Goal: Transaction & Acquisition: Download file/media

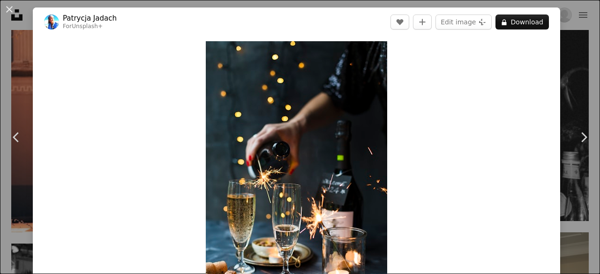
scroll to position [2110, 0]
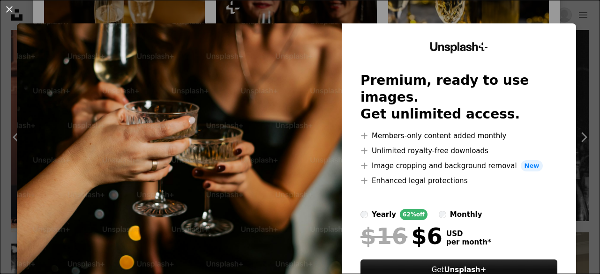
click at [10, 6] on button "An X shape" at bounding box center [9, 9] width 11 height 11
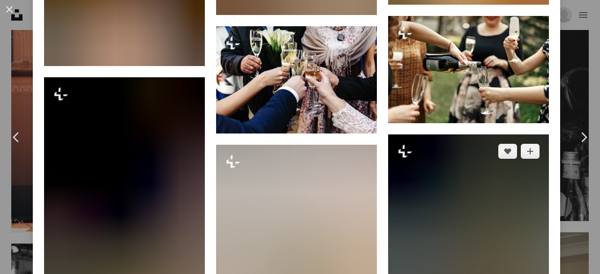
scroll to position [6376, 0]
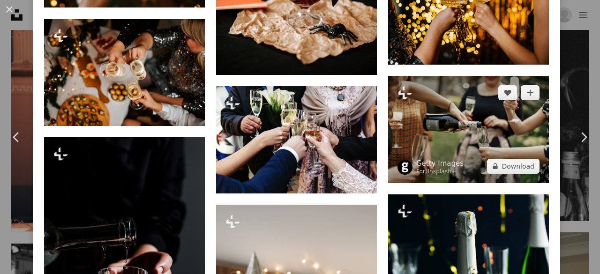
click at [428, 76] on img at bounding box center [468, 129] width 161 height 107
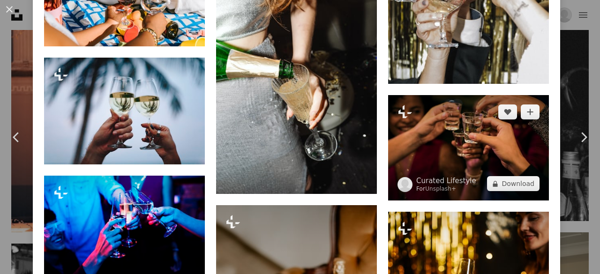
scroll to position [2600, 0]
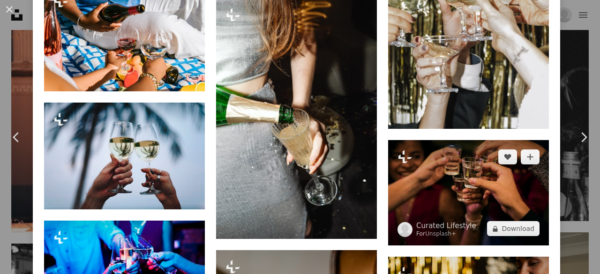
click at [458, 170] on img at bounding box center [468, 193] width 161 height 106
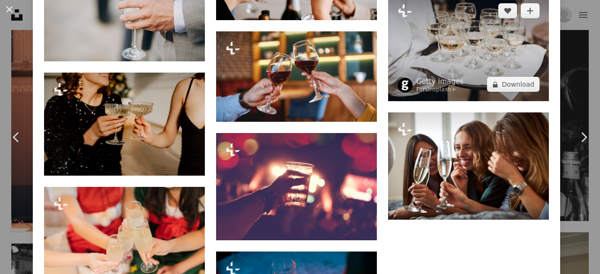
scroll to position [2813, 0]
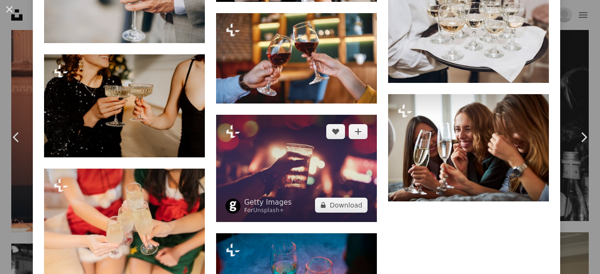
click at [334, 131] on img at bounding box center [296, 168] width 161 height 107
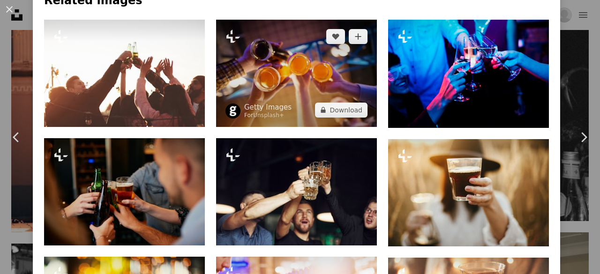
scroll to position [422, 0]
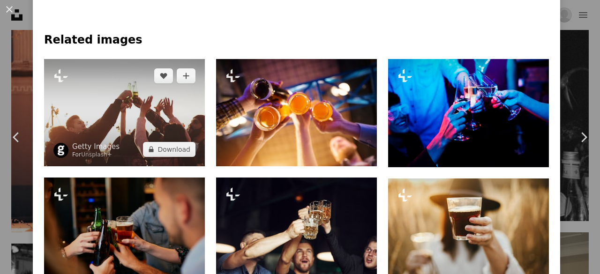
click at [142, 124] on img at bounding box center [124, 112] width 161 height 107
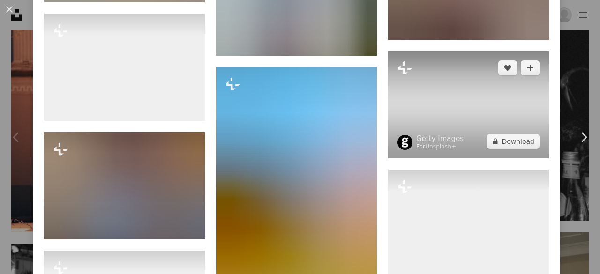
scroll to position [3411, 0]
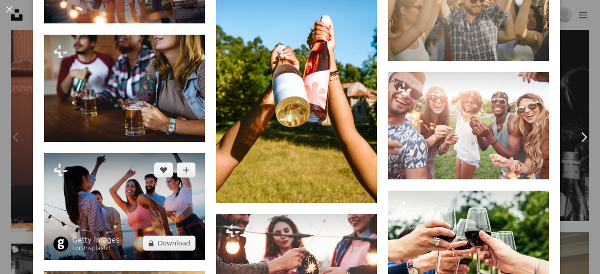
click at [132, 168] on img at bounding box center [124, 206] width 161 height 107
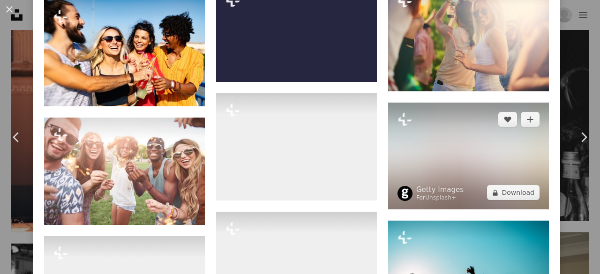
scroll to position [1406, 0]
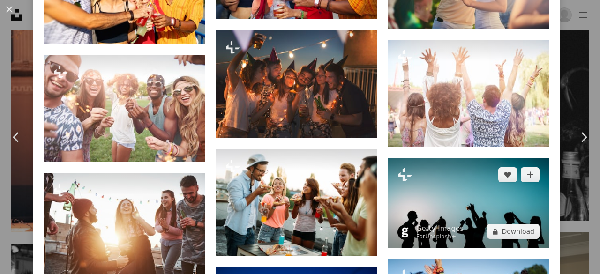
drag, startPoint x: 404, startPoint y: 168, endPoint x: 399, endPoint y: 168, distance: 5.2
click at [403, 168] on img at bounding box center [468, 203] width 161 height 90
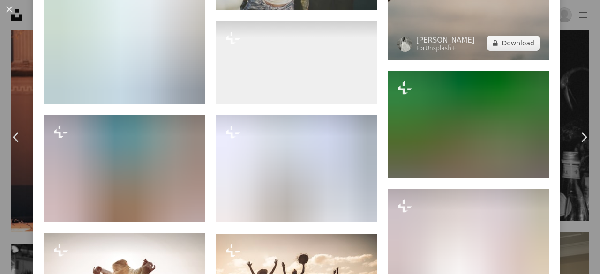
scroll to position [3068, 0]
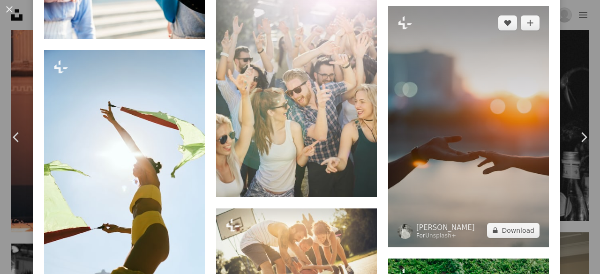
click at [476, 96] on img at bounding box center [468, 126] width 161 height 241
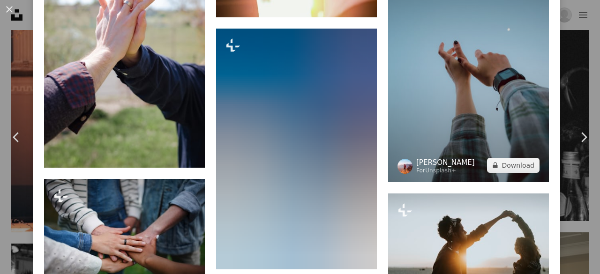
scroll to position [3395, 0]
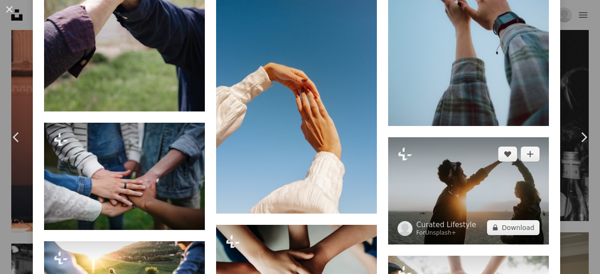
click at [444, 141] on img at bounding box center [468, 190] width 161 height 107
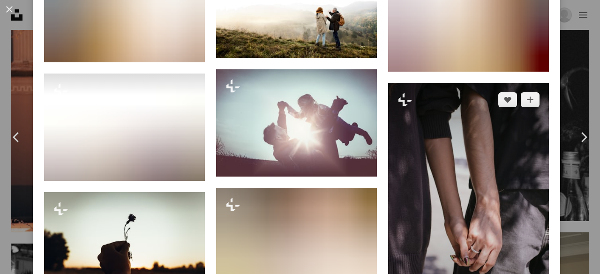
scroll to position [6567, 0]
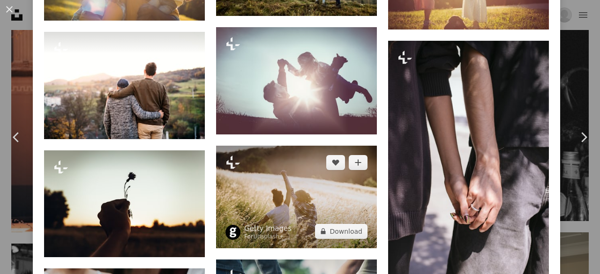
click at [324, 146] on img at bounding box center [296, 197] width 161 height 103
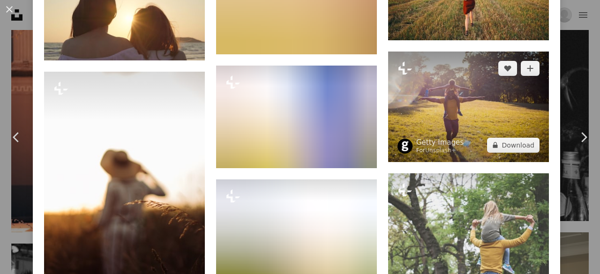
scroll to position [3320, 0]
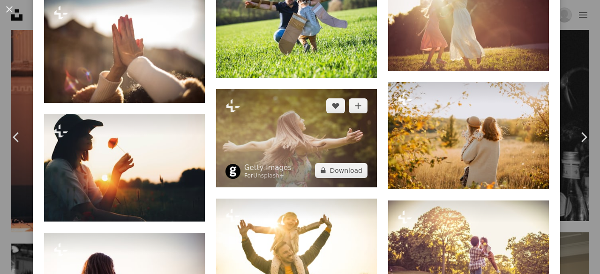
click at [286, 109] on img at bounding box center [296, 138] width 161 height 98
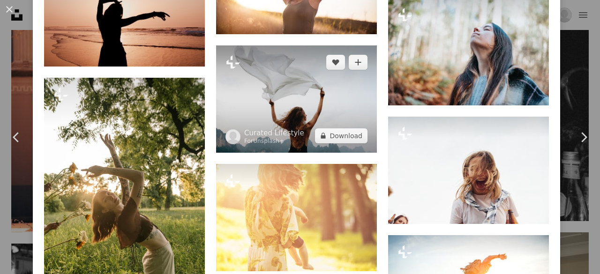
click at [292, 66] on img at bounding box center [296, 98] width 161 height 107
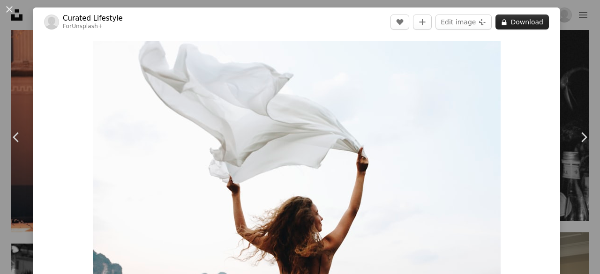
click at [520, 25] on button "A lock Download" at bounding box center [522, 22] width 53 height 15
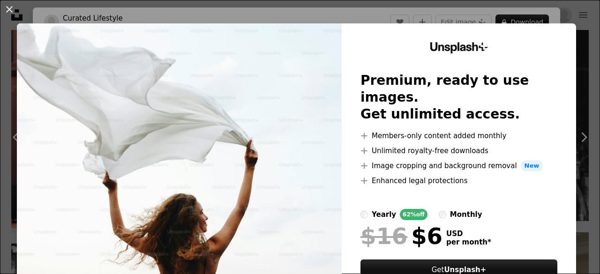
click at [8, 9] on button "An X shape" at bounding box center [9, 9] width 11 height 11
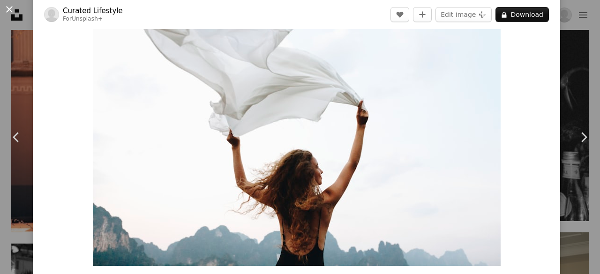
click at [7, 4] on button "An X shape" at bounding box center [9, 9] width 11 height 11
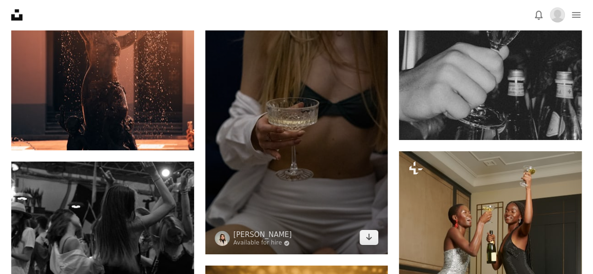
click at [319, 146] on img at bounding box center [296, 118] width 183 height 274
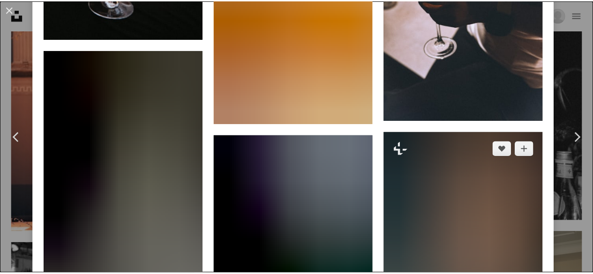
scroll to position [1922, 0]
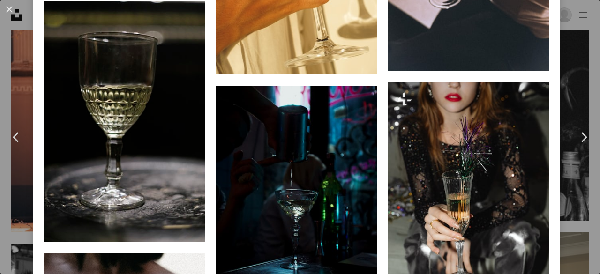
click at [10, 8] on button "An X shape" at bounding box center [9, 9] width 11 height 11
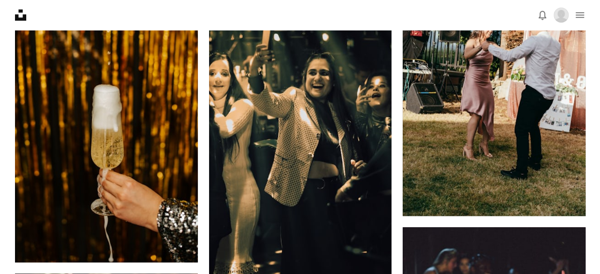
scroll to position [3877, 0]
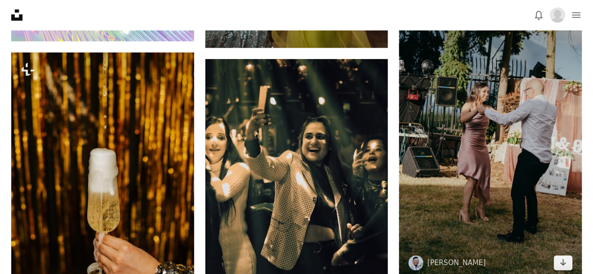
click at [526, 153] on img at bounding box center [490, 143] width 183 height 274
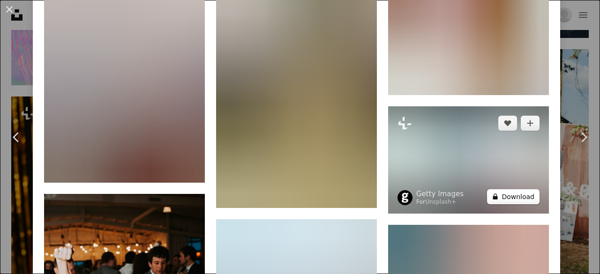
scroll to position [1922, 0]
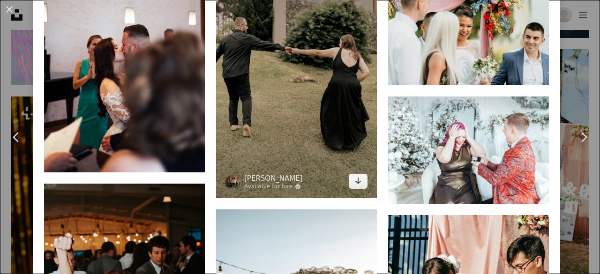
click at [304, 115] on img at bounding box center [296, 77] width 161 height 241
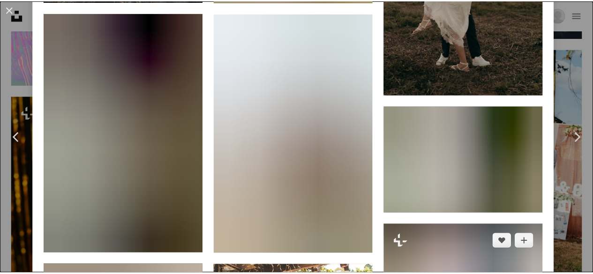
scroll to position [1594, 0]
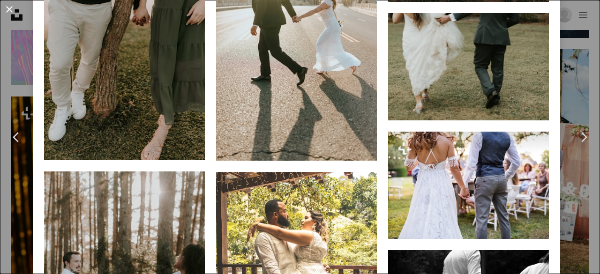
click at [12, 11] on button "An X shape" at bounding box center [9, 9] width 11 height 11
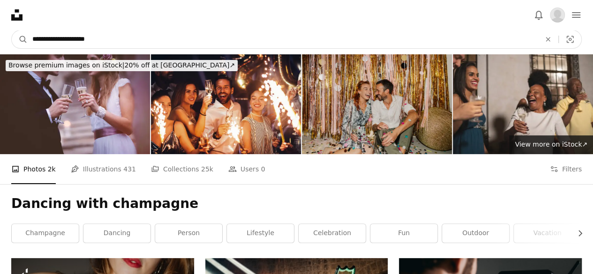
drag, startPoint x: 159, startPoint y: 42, endPoint x: 5, endPoint y: 47, distance: 154.3
click at [2, 45] on nav "**********" at bounding box center [296, 39] width 593 height 30
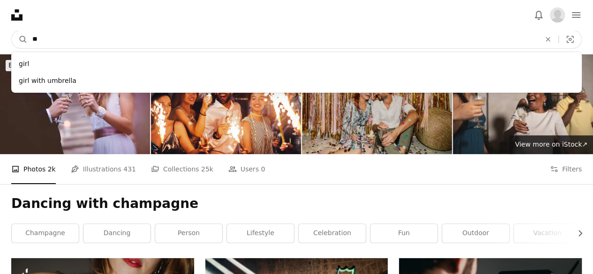
type input "*"
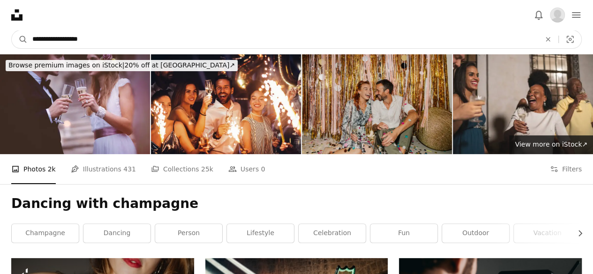
type input "**********"
click button "A magnifying glass" at bounding box center [20, 39] width 16 height 18
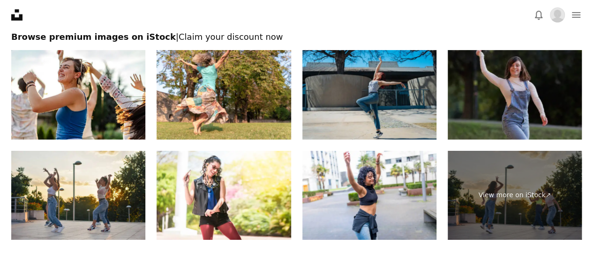
scroll to position [1688, 0]
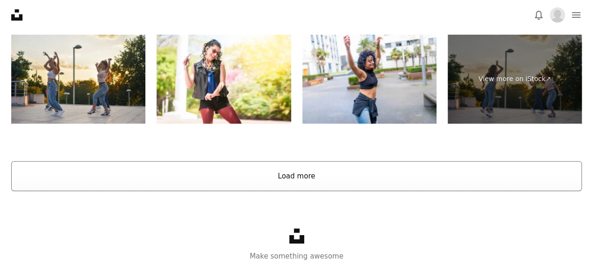
click at [306, 174] on button "Load more" at bounding box center [296, 176] width 571 height 30
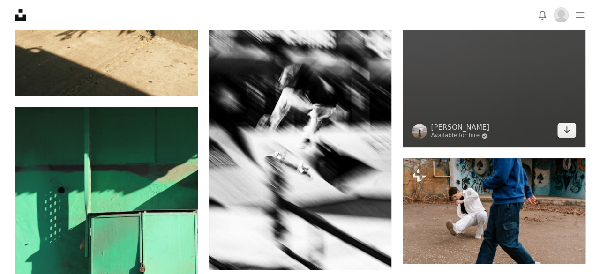
scroll to position [5424, 0]
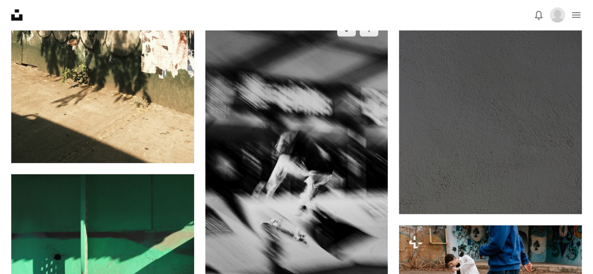
click at [345, 161] on img at bounding box center [296, 174] width 183 height 325
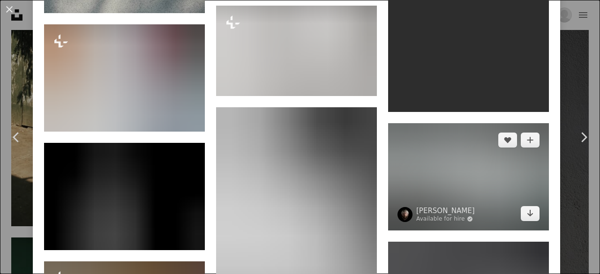
scroll to position [3587, 0]
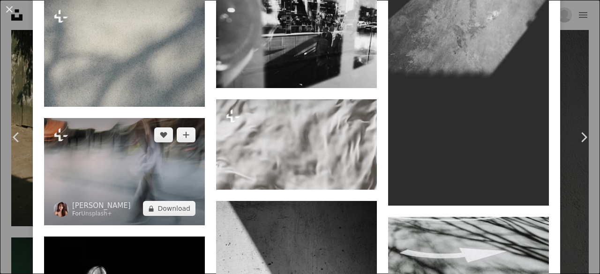
click at [139, 118] on img at bounding box center [124, 171] width 161 height 107
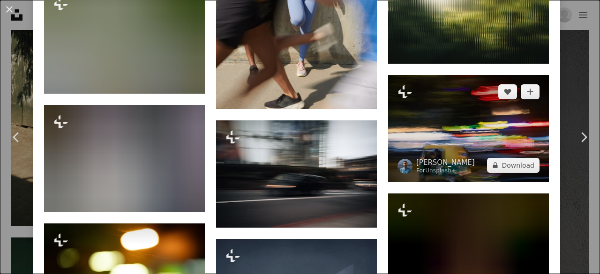
scroll to position [1208, 0]
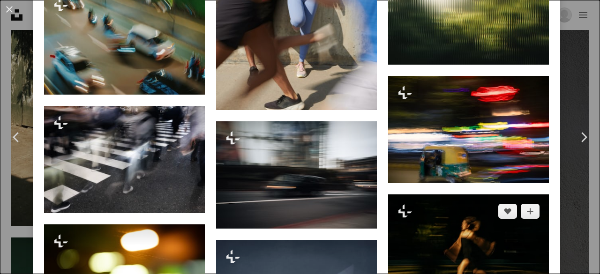
click at [461, 234] on img at bounding box center [468, 248] width 161 height 107
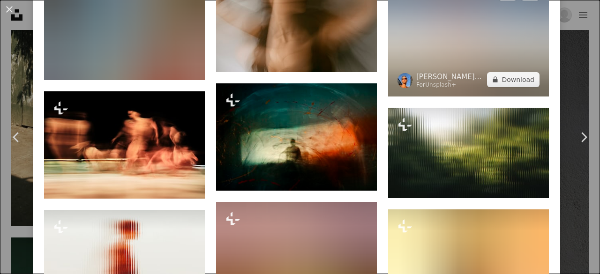
scroll to position [1331, 0]
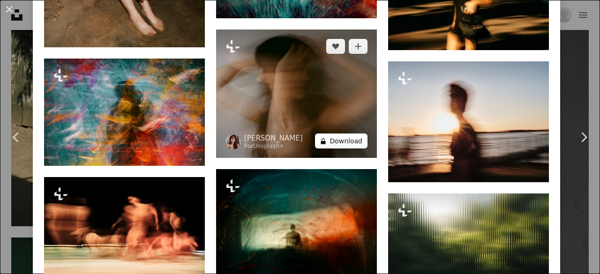
click at [337, 134] on button "A lock Download" at bounding box center [341, 141] width 53 height 15
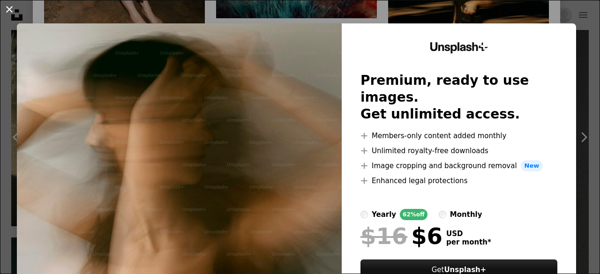
click at [8, 6] on button "An X shape" at bounding box center [9, 9] width 11 height 11
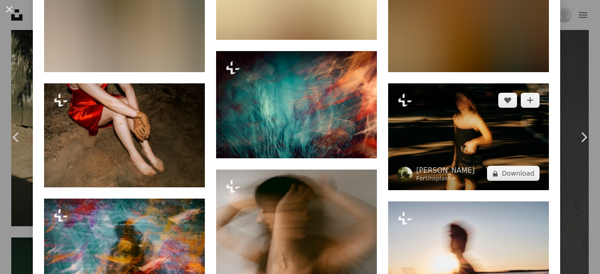
scroll to position [1190, 0]
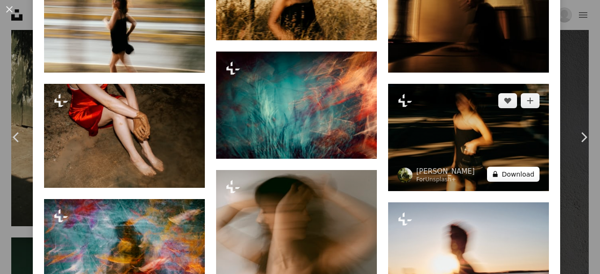
click at [503, 168] on button "A lock Download" at bounding box center [513, 174] width 53 height 15
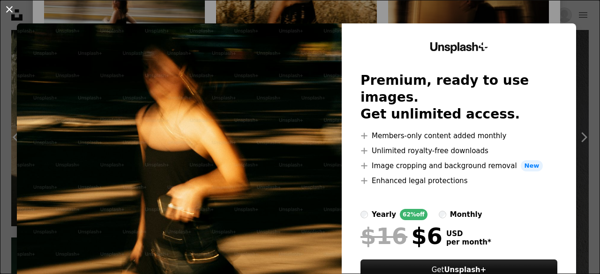
click at [4, 9] on button "An X shape" at bounding box center [9, 9] width 11 height 11
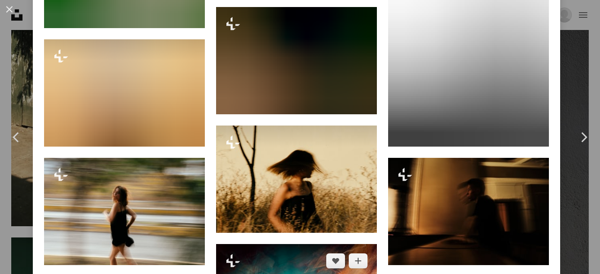
scroll to position [1050, 0]
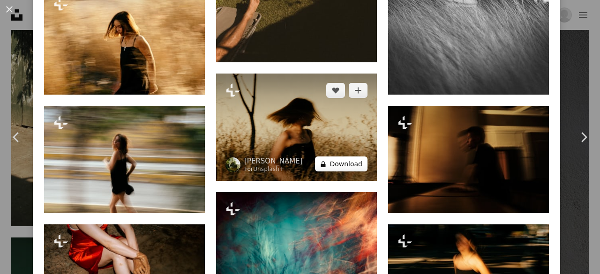
click at [328, 158] on button "A lock Download" at bounding box center [341, 164] width 53 height 15
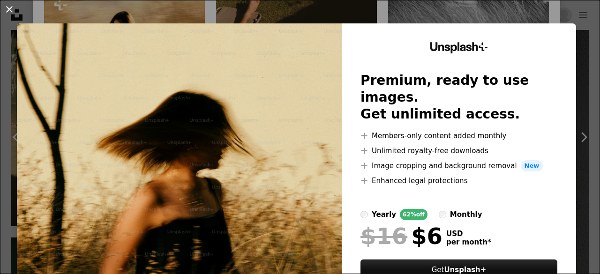
click at [10, 11] on button "An X shape" at bounding box center [9, 9] width 11 height 11
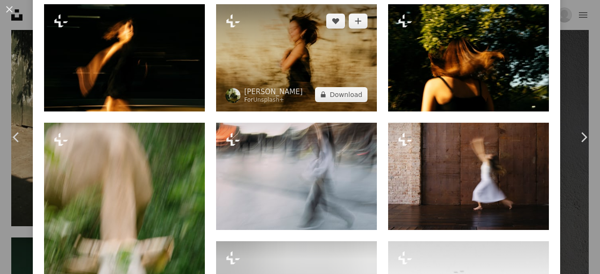
scroll to position [628, 0]
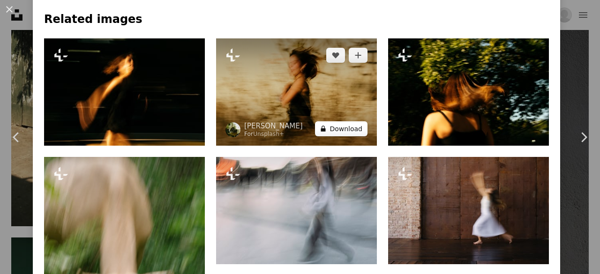
click at [334, 126] on button "A lock Download" at bounding box center [341, 128] width 53 height 15
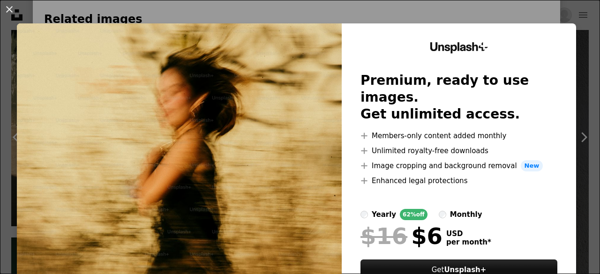
drag, startPoint x: 5, startPoint y: 7, endPoint x: 95, endPoint y: 57, distance: 103.0
click at [5, 7] on button "An X shape" at bounding box center [9, 9] width 11 height 11
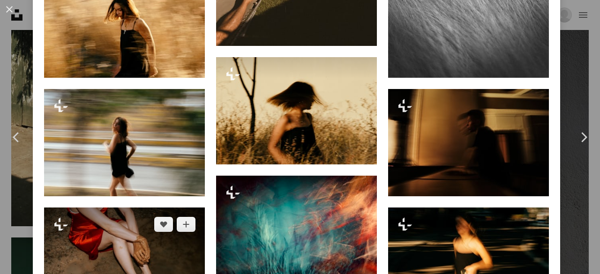
scroll to position [1143, 0]
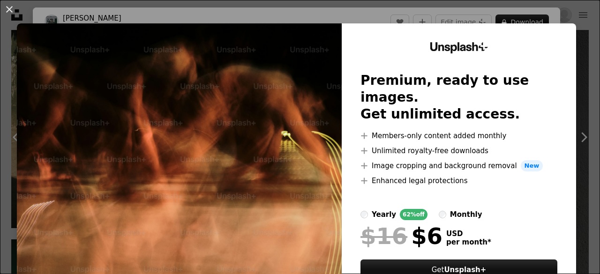
scroll to position [1266, 0]
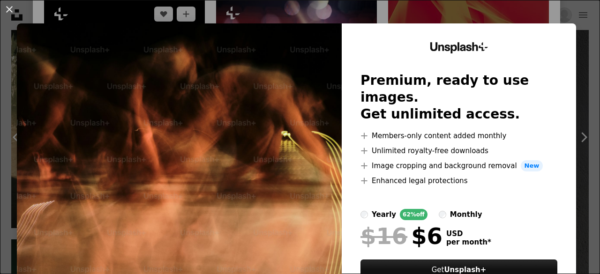
drag, startPoint x: 10, startPoint y: 9, endPoint x: 60, endPoint y: 5, distance: 49.4
click at [10, 9] on button "An X shape" at bounding box center [9, 9] width 11 height 11
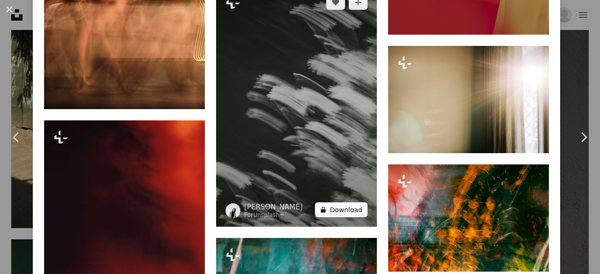
scroll to position [1406, 0]
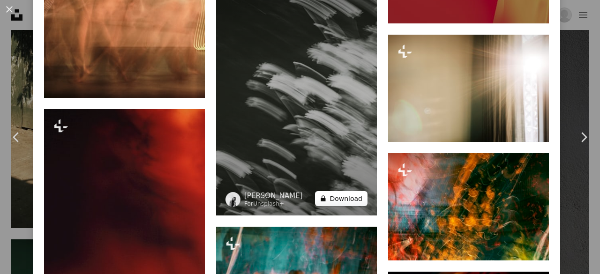
click at [327, 191] on button "A lock Download" at bounding box center [341, 198] width 53 height 15
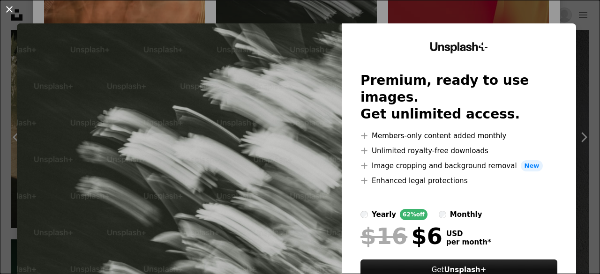
click at [8, 4] on button "An X shape" at bounding box center [9, 9] width 11 height 11
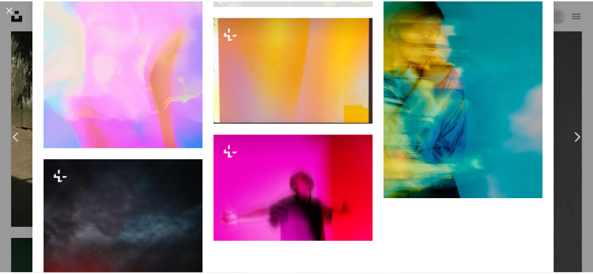
scroll to position [6572, 0]
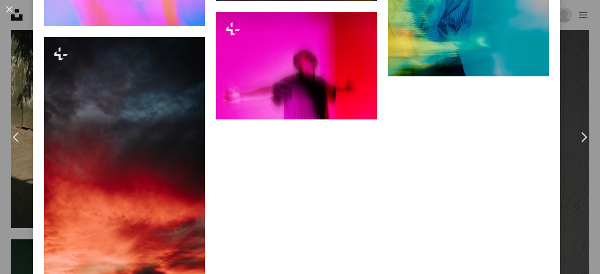
drag, startPoint x: 8, startPoint y: 5, endPoint x: 121, endPoint y: 12, distance: 113.7
click at [8, 5] on button "An X shape" at bounding box center [9, 9] width 11 height 11
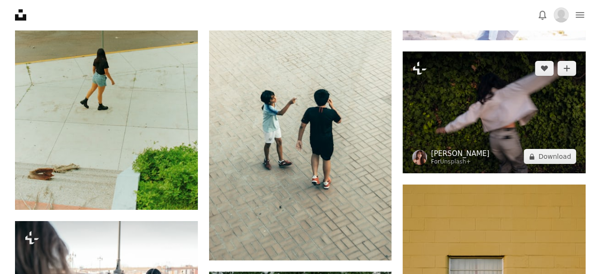
scroll to position [10487, 0]
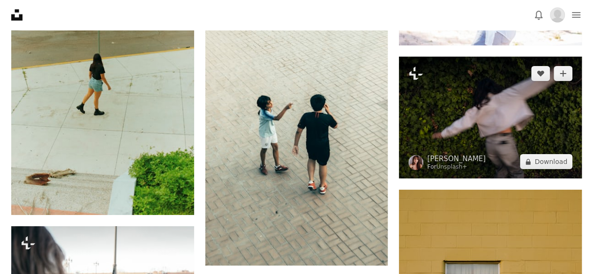
click at [475, 139] on img at bounding box center [490, 118] width 183 height 122
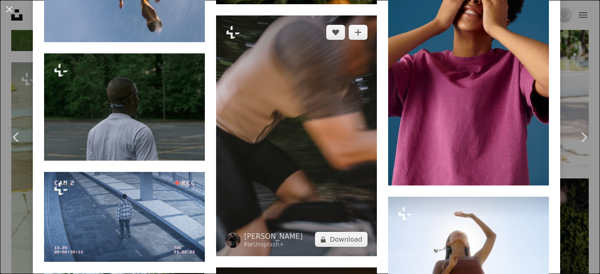
scroll to position [4501, 0]
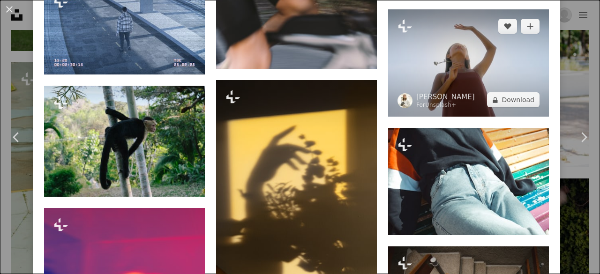
click at [434, 25] on img at bounding box center [468, 62] width 161 height 107
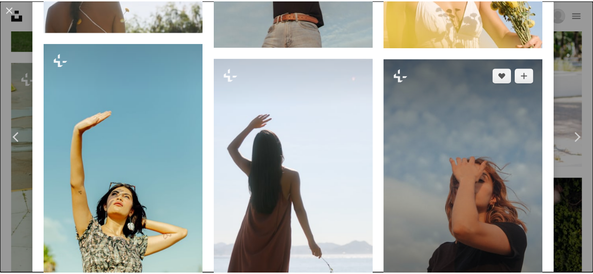
scroll to position [1172, 0]
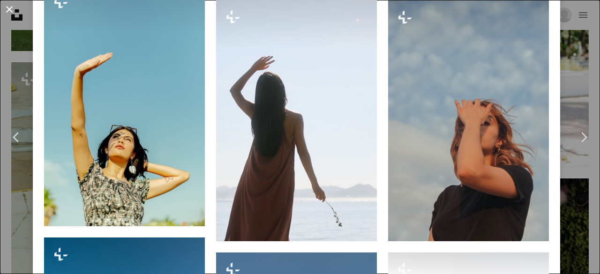
click at [12, 14] on button "An X shape" at bounding box center [9, 9] width 11 height 11
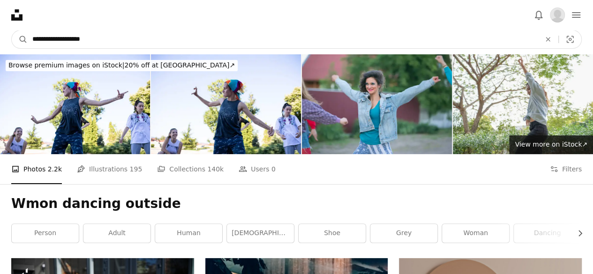
drag, startPoint x: 122, startPoint y: 38, endPoint x: 53, endPoint y: 47, distance: 69.1
click at [23, 35] on form "**********" at bounding box center [296, 39] width 571 height 19
type input "**********"
click at [12, 30] on button "A magnifying glass" at bounding box center [20, 39] width 16 height 18
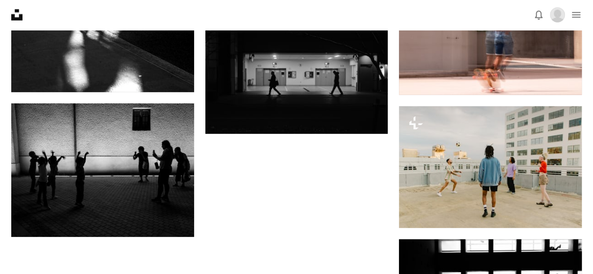
scroll to position [1219, 0]
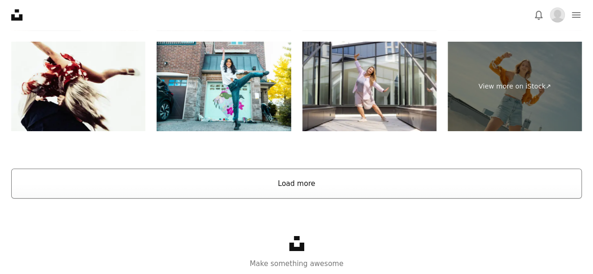
click at [297, 186] on button "Load more" at bounding box center [296, 184] width 571 height 30
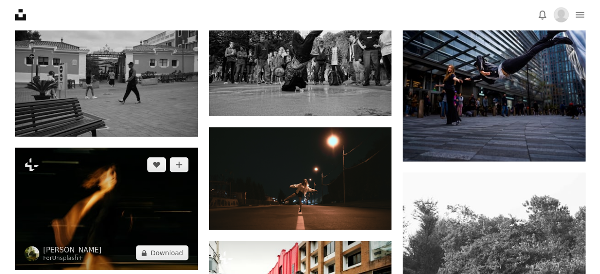
scroll to position [2892, 0]
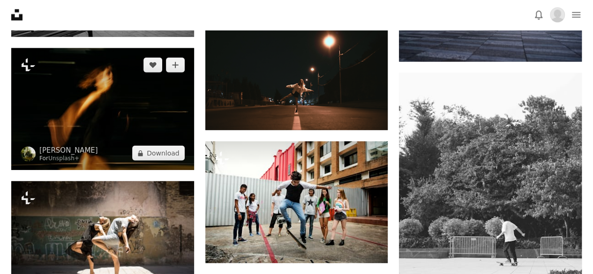
click at [128, 129] on img at bounding box center [102, 109] width 183 height 122
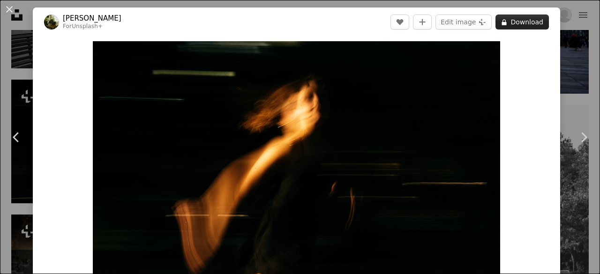
click at [513, 21] on button "A lock Download" at bounding box center [522, 22] width 53 height 15
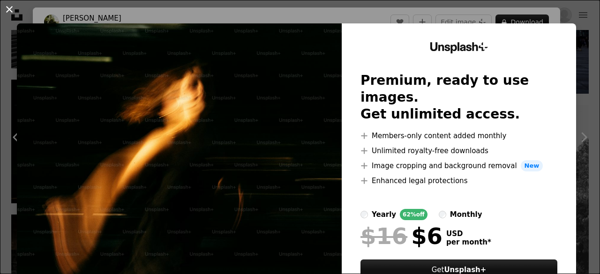
click at [8, 5] on button "An X shape" at bounding box center [9, 9] width 11 height 11
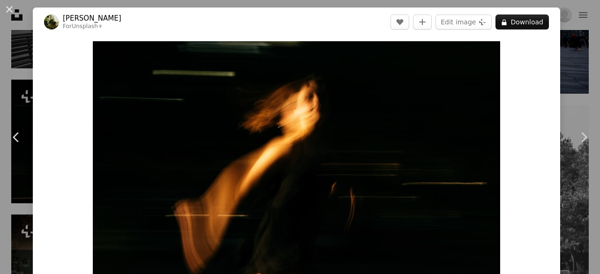
drag, startPoint x: 11, startPoint y: 5, endPoint x: 31, endPoint y: 8, distance: 19.9
click at [11, 6] on button "An X shape" at bounding box center [9, 9] width 11 height 11
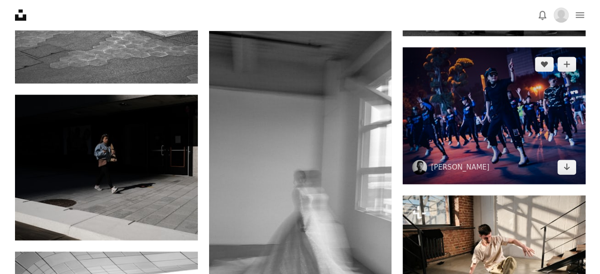
scroll to position [4158, 0]
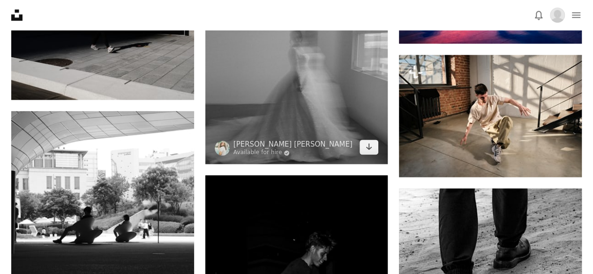
click at [325, 79] on img at bounding box center [296, 27] width 183 height 274
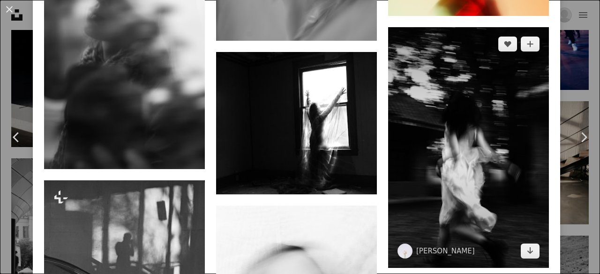
scroll to position [1219, 0]
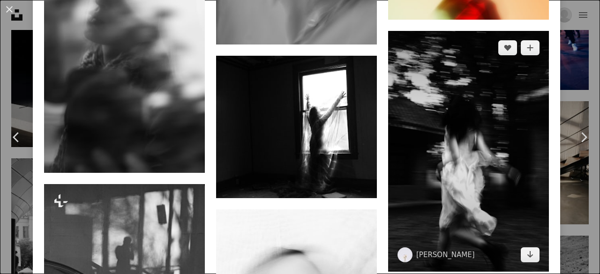
click at [483, 195] on img at bounding box center [468, 151] width 161 height 241
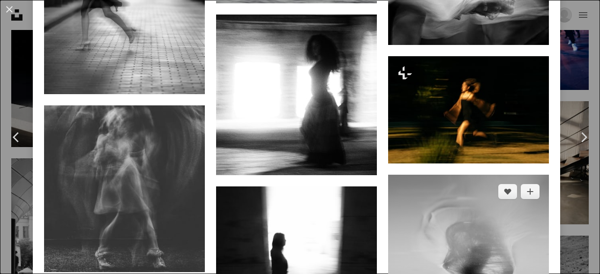
scroll to position [938, 0]
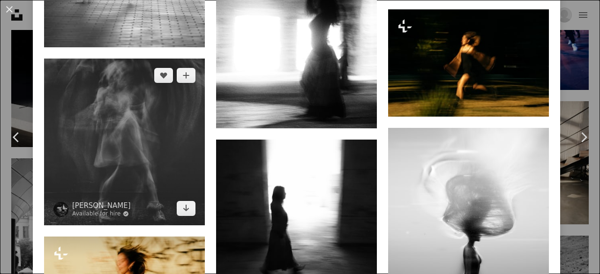
click at [126, 176] on img at bounding box center [124, 142] width 161 height 167
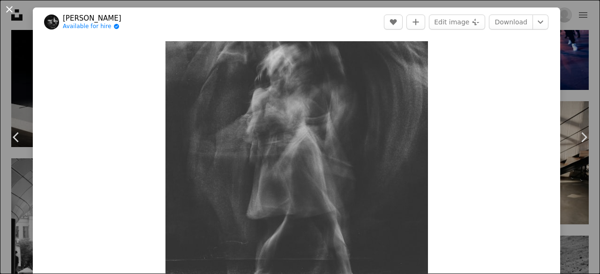
click at [9, 9] on button "An X shape" at bounding box center [9, 9] width 11 height 11
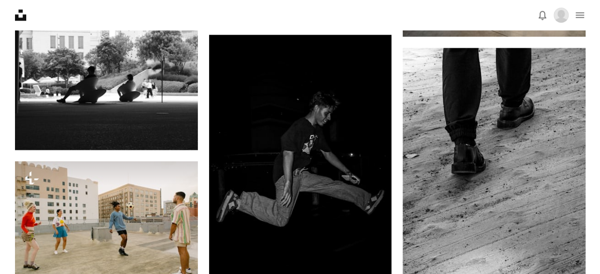
scroll to position [4064, 0]
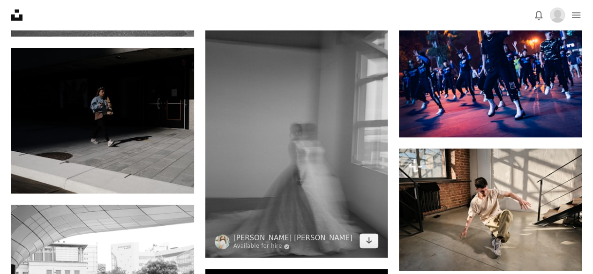
click at [313, 124] on img at bounding box center [296, 121] width 183 height 274
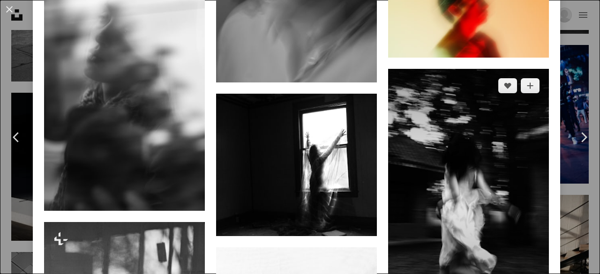
scroll to position [1266, 0]
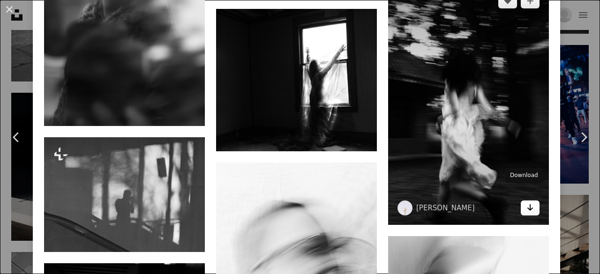
click at [526, 202] on icon "Arrow pointing down" at bounding box center [530, 207] width 8 height 11
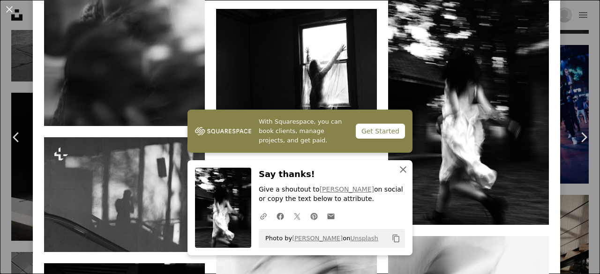
click at [400, 169] on icon "button" at bounding box center [403, 169] width 7 height 7
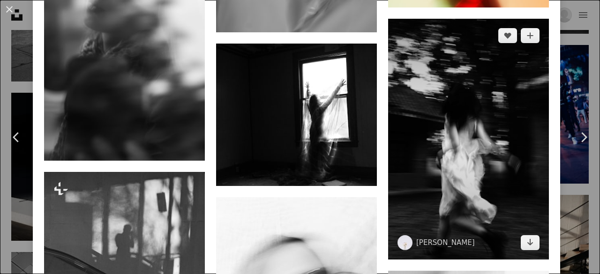
scroll to position [1219, 0]
